Goal: Task Accomplishment & Management: Use online tool/utility

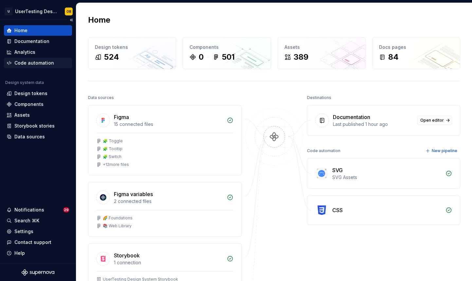
click at [30, 63] on div "Code automation" at bounding box center [34, 63] width 40 height 7
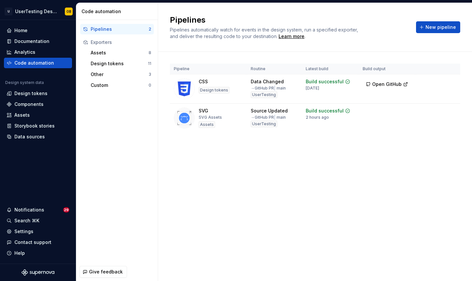
click at [263, 191] on div "Pipelines Pipelines automatically watch for events in the design system, run a …" at bounding box center [315, 142] width 314 height 278
click at [450, 84] on html "U UserTesting Design System OB Home Documentation Analytics Code automation Des…" at bounding box center [236, 140] width 472 height 281
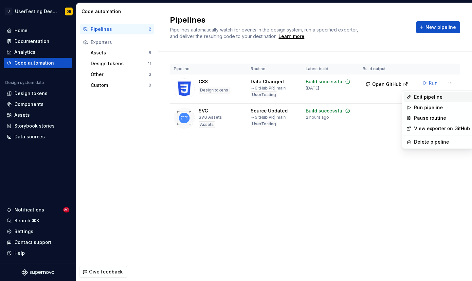
click at [433, 96] on div "Edit pipeline" at bounding box center [442, 97] width 56 height 7
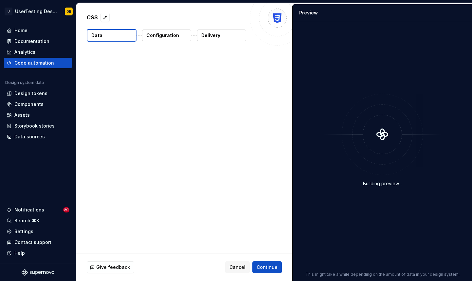
click at [210, 38] on p "Delivery" at bounding box center [210, 35] width 19 height 7
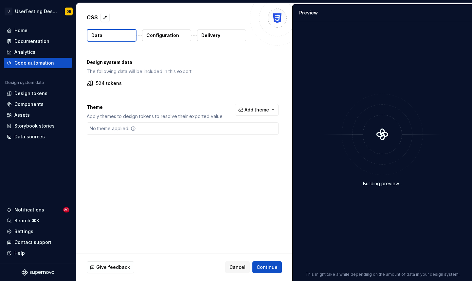
click at [215, 37] on p "Delivery" at bounding box center [210, 35] width 19 height 7
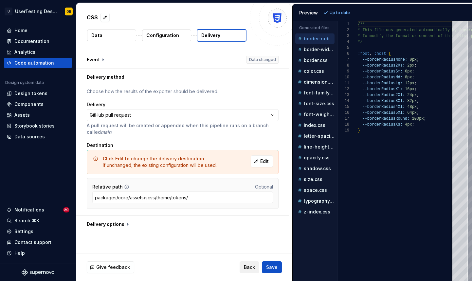
click at [249, 270] on button "Back" at bounding box center [250, 267] width 20 height 12
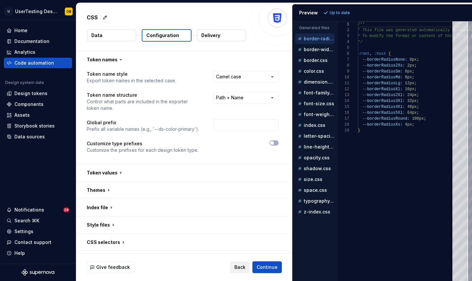
click at [240, 270] on button "Back" at bounding box center [240, 267] width 20 height 12
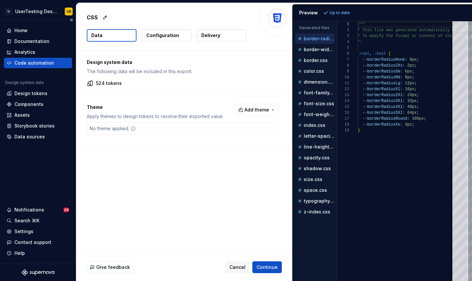
click at [51, 65] on div "Code automation" at bounding box center [34, 63] width 40 height 7
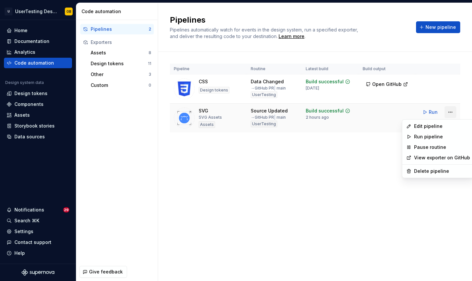
click at [451, 114] on html "U UserTesting Design System OB Home Documentation Analytics Code automation Des…" at bounding box center [236, 140] width 472 height 281
click at [428, 124] on div "Edit pipeline" at bounding box center [442, 126] width 56 height 7
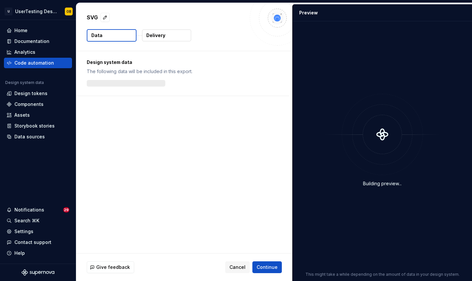
click at [179, 33] on button "Delivery" at bounding box center [166, 35] width 49 height 12
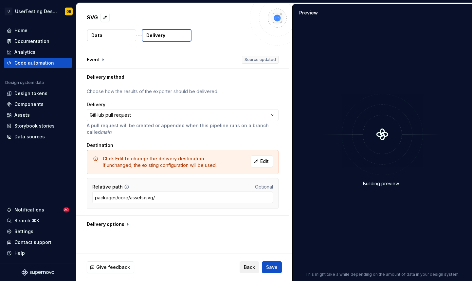
click at [251, 268] on span "Back" at bounding box center [249, 267] width 11 height 7
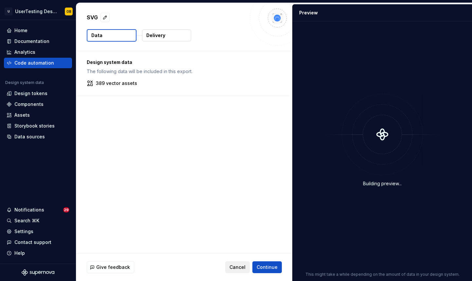
click at [243, 267] on span "Cancel" at bounding box center [237, 267] width 16 height 7
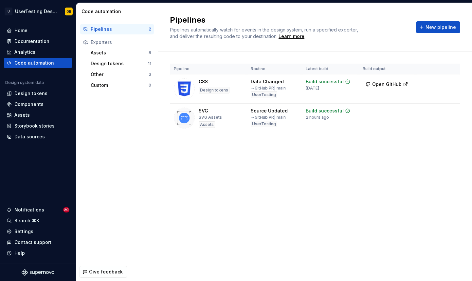
click at [217, 180] on div "Pipelines Pipelines automatically watch for events in the design system, run a …" at bounding box center [315, 142] width 314 height 278
